Goal: Information Seeking & Learning: Learn about a topic

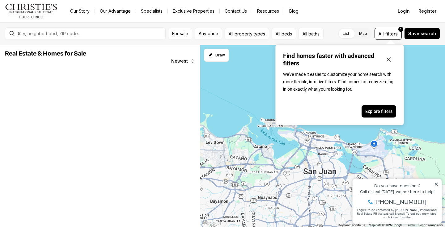
click at [294, 13] on link "Blog" at bounding box center [293, 11] width 19 height 9
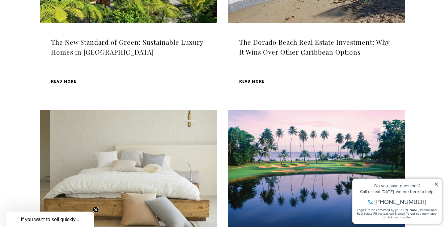
scroll to position [672, 0]
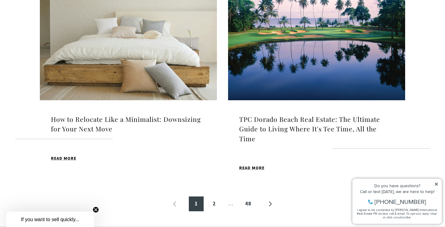
click at [186, 123] on h4 "How to Relocate Like a Minimalist: Downsizing for Your Next Move" at bounding box center [128, 124] width 155 height 19
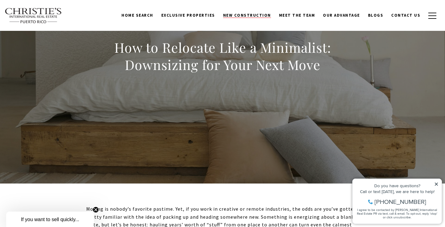
scroll to position [51, 0]
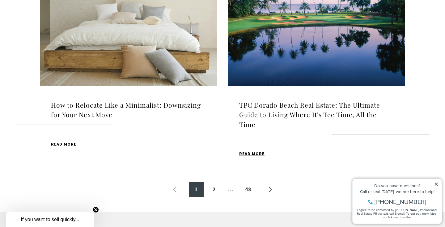
scroll to position [716, 0]
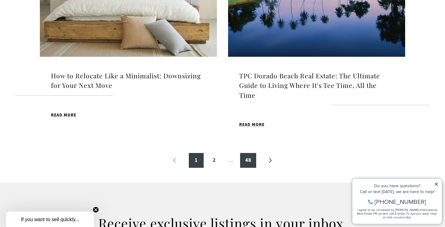
click at [251, 153] on link "48" at bounding box center [248, 160] width 16 height 15
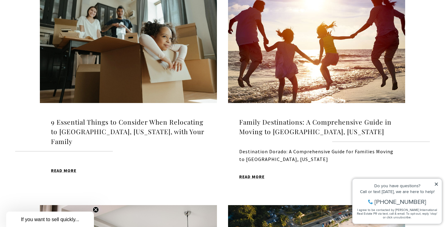
scroll to position [468, 0]
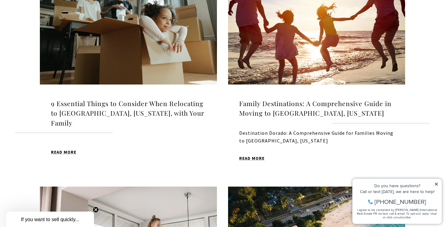
click at [148, 67] on img at bounding box center [128, 22] width 177 height 124
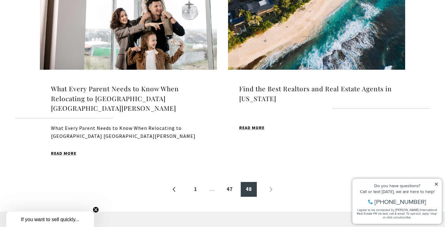
scroll to position [715, 0]
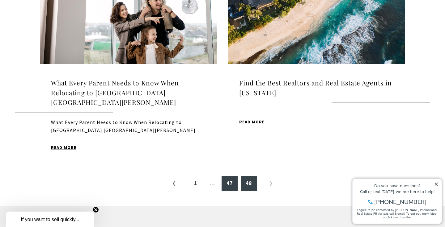
click at [228, 177] on link "47" at bounding box center [230, 183] width 16 height 15
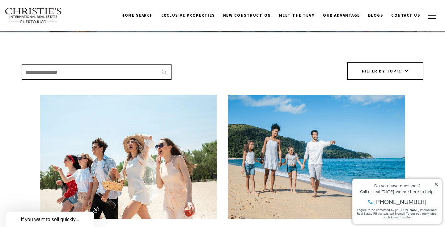
scroll to position [55, 0]
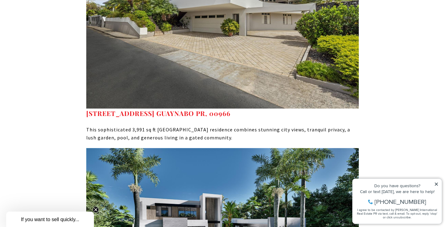
scroll to position [1744, 0]
